Goal: Navigation & Orientation: Go to known website

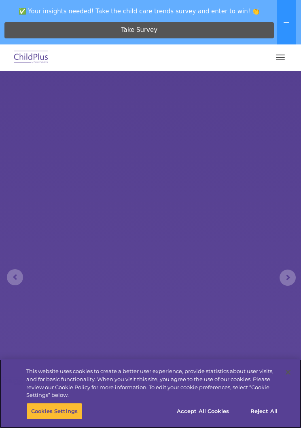
select select "MEDIUM"
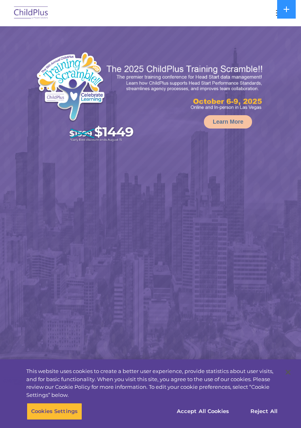
select select "MEDIUM"
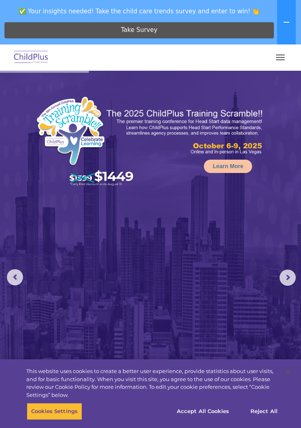
click at [287, 282] on rs-arrow at bounding box center [287, 278] width 16 height 16
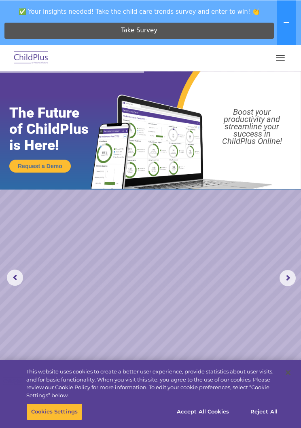
click at [283, 23] on icon at bounding box center [286, 22] width 6 height 6
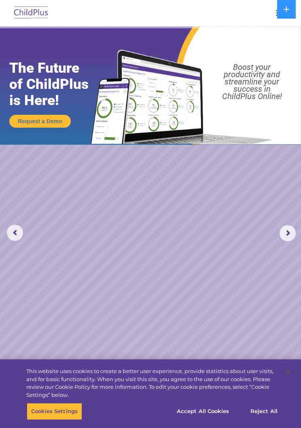
click at [239, 13] on div at bounding box center [150, 12] width 268 height 19
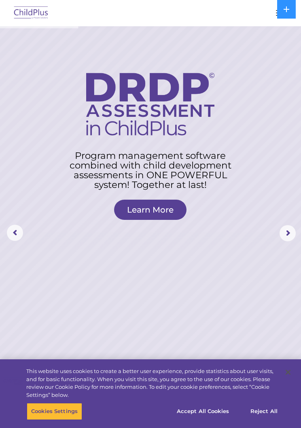
click at [269, 12] on div at bounding box center [150, 12] width 268 height 19
click at [24, 12] on img at bounding box center [31, 13] width 38 height 19
click at [17, 225] on rs-arrow at bounding box center [15, 233] width 16 height 16
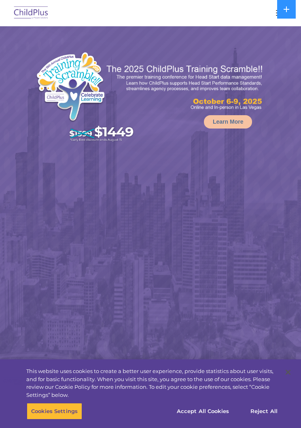
select select "MEDIUM"
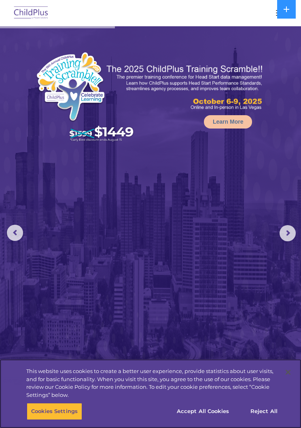
click at [260, 414] on button "Reject All" at bounding box center [264, 411] width 51 height 17
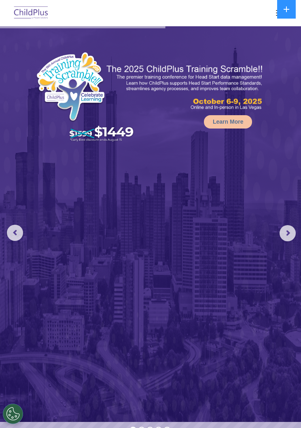
click at [295, 231] on rs-arrow at bounding box center [287, 233] width 16 height 16
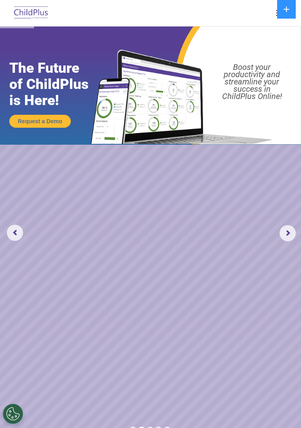
click at [290, 231] on rs-arrow at bounding box center [287, 233] width 16 height 16
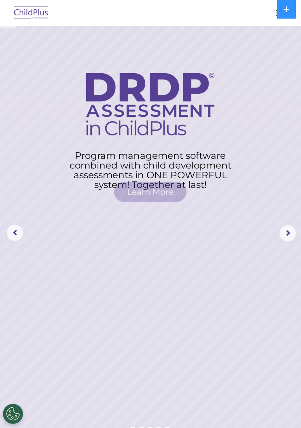
click at [296, 232] on rs-arrow at bounding box center [287, 233] width 16 height 16
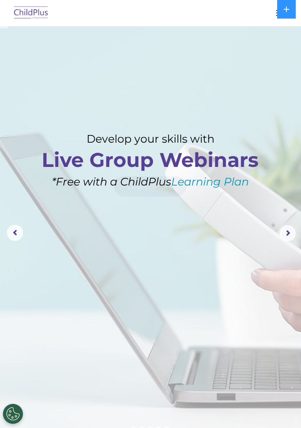
click at [294, 228] on rs-arrow at bounding box center [287, 233] width 16 height 16
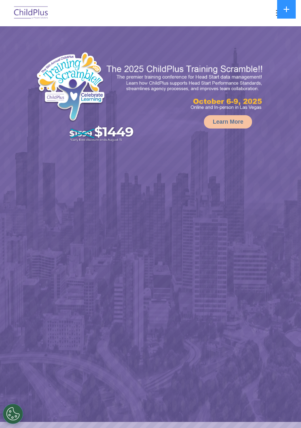
select select "MEDIUM"
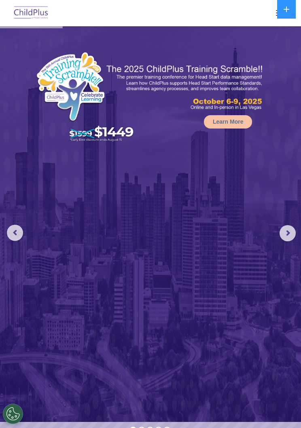
click at [296, 235] on rs-arrow at bounding box center [287, 233] width 16 height 16
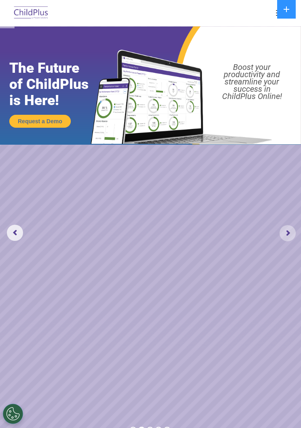
click at [289, 241] on rs-arrow at bounding box center [287, 233] width 16 height 16
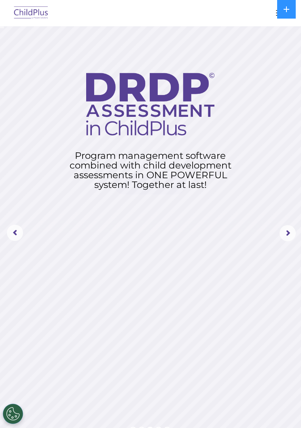
click at [290, 241] on rs-arrow at bounding box center [287, 233] width 16 height 16
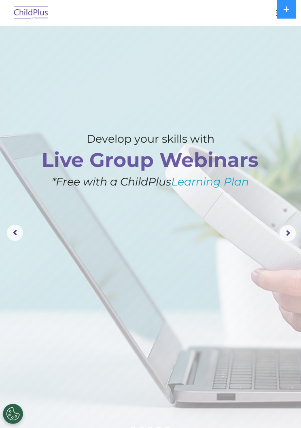
click at [293, 235] on rs-arrow at bounding box center [287, 233] width 16 height 16
click at [287, 240] on rs-arrow at bounding box center [287, 233] width 16 height 16
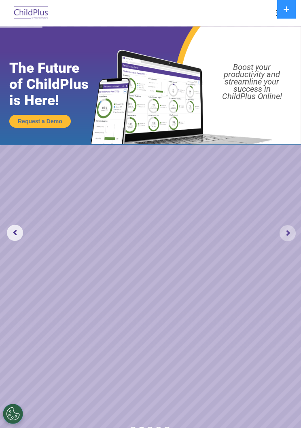
click at [294, 233] on rs-arrow at bounding box center [287, 233] width 16 height 16
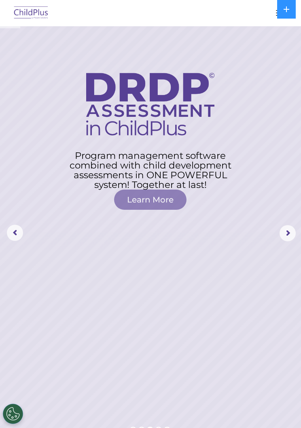
click at [284, 240] on rs-arrow at bounding box center [287, 233] width 16 height 16
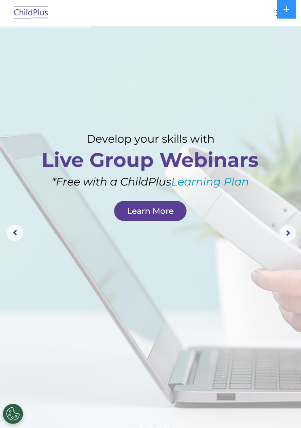
click at [283, 10] on icon at bounding box center [286, 9] width 6 height 6
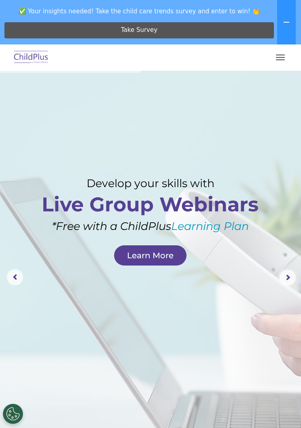
click at [283, 54] on button "button" at bounding box center [280, 57] width 17 height 13
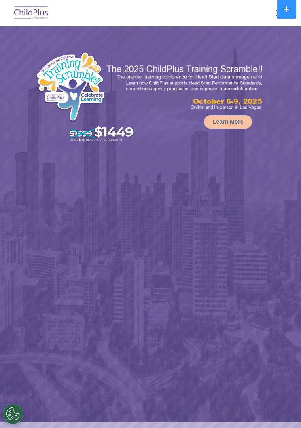
select select "MEDIUM"
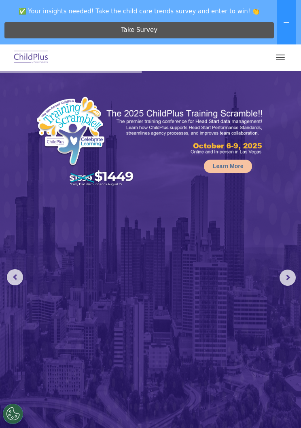
click at [280, 19] on button at bounding box center [286, 22] width 19 height 44
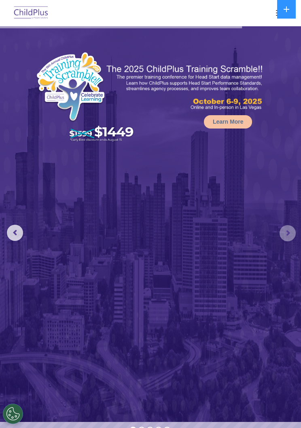
click at [288, 232] on rs-arrow at bounding box center [287, 233] width 16 height 16
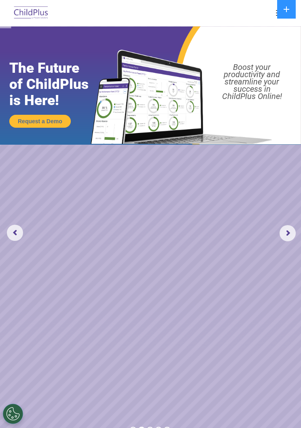
click at [292, 237] on rs-arrow at bounding box center [287, 233] width 16 height 16
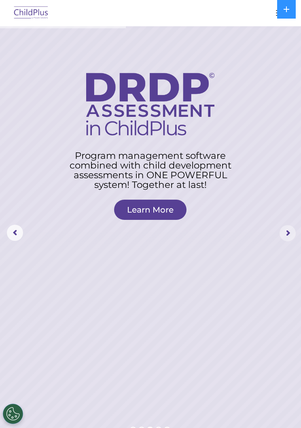
click at [290, 230] on rs-arrow at bounding box center [287, 233] width 16 height 16
